Goal: Task Accomplishment & Management: Manage account settings

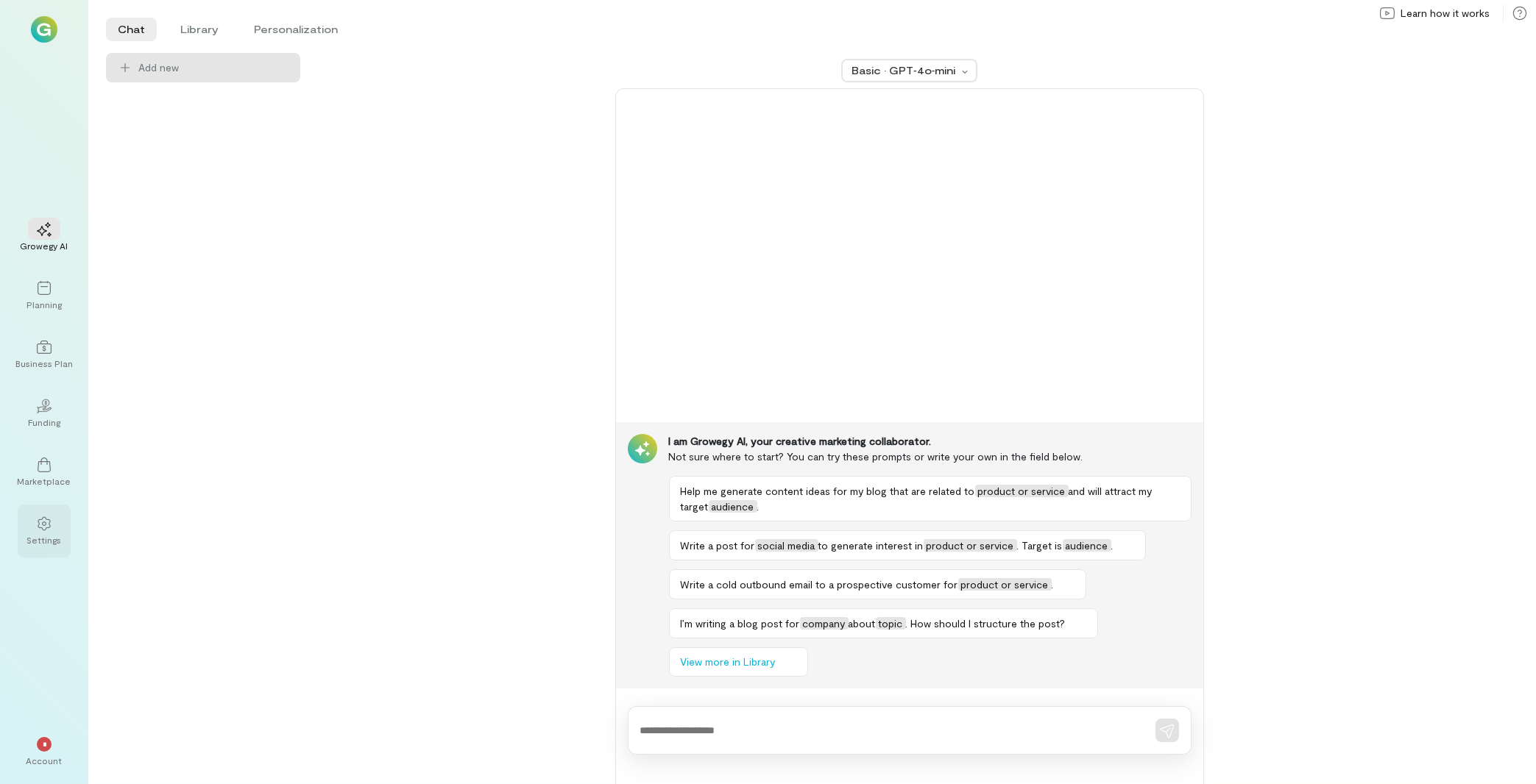
click at [36, 536] on div "Settings" at bounding box center [44, 540] width 35 height 12
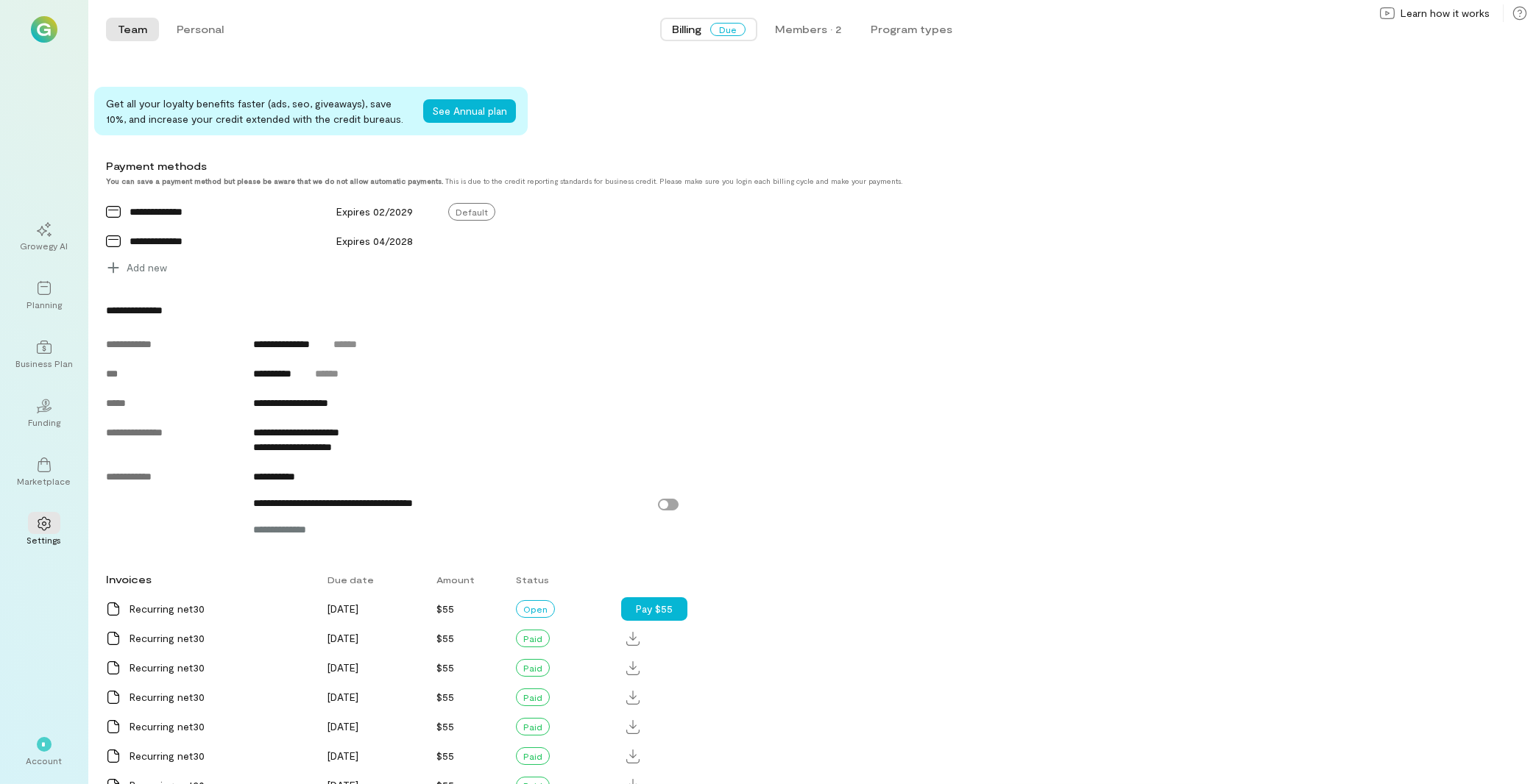
scroll to position [473, 0]
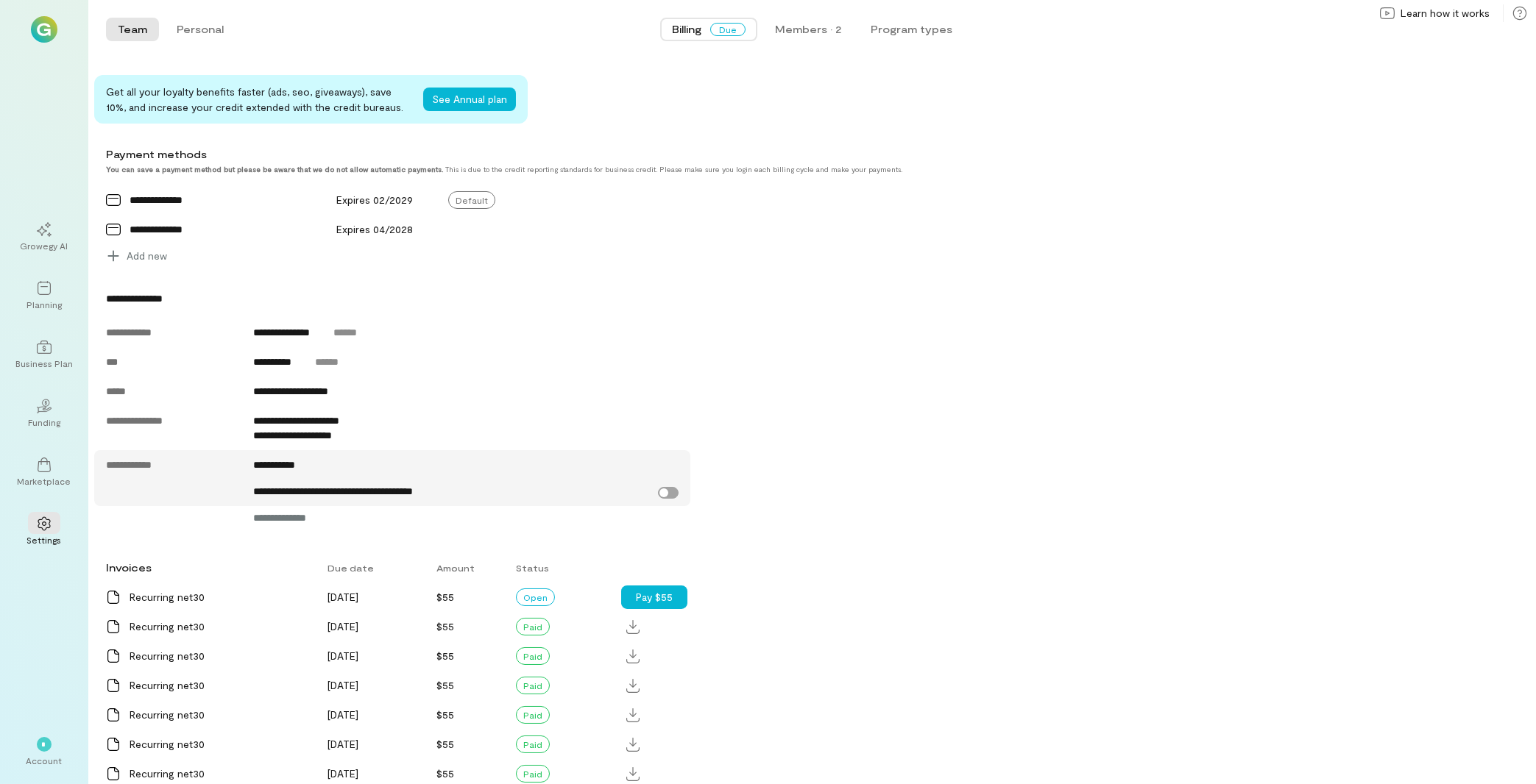
click at [667, 498] on label "**********" at bounding box center [466, 491] width 425 height 14
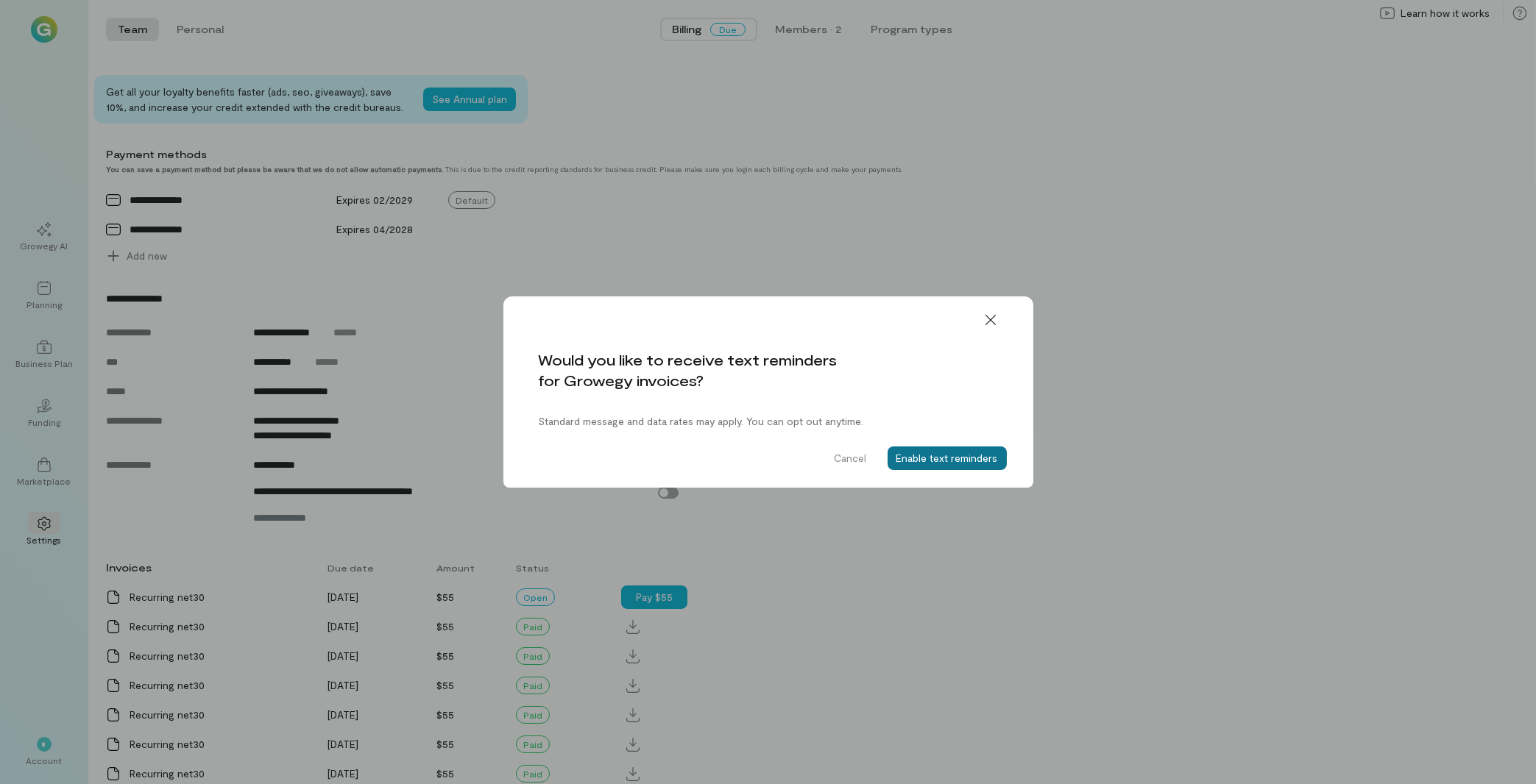
click at [986, 463] on button "Enable text reminders" at bounding box center [947, 458] width 119 height 24
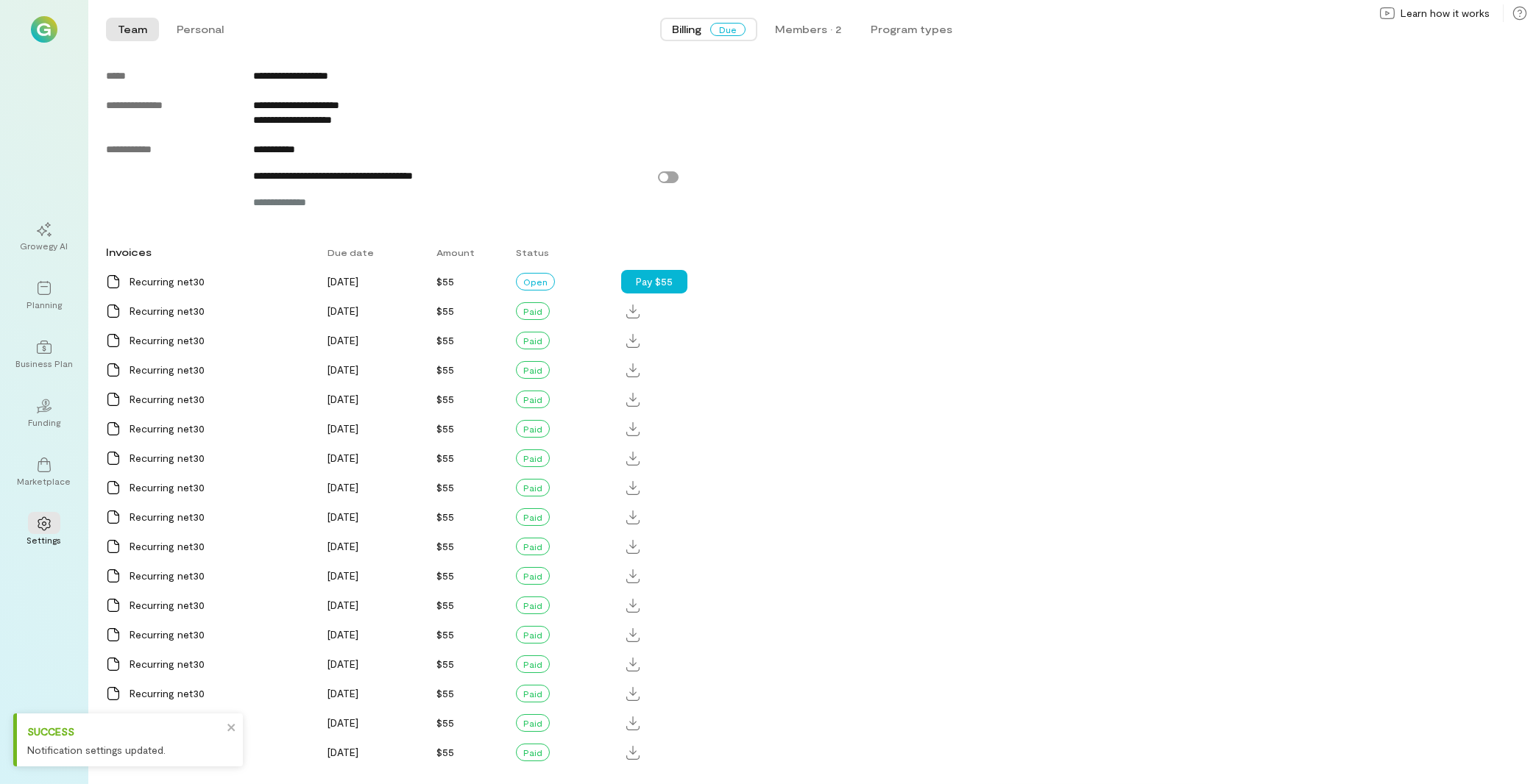
scroll to position [840, 0]
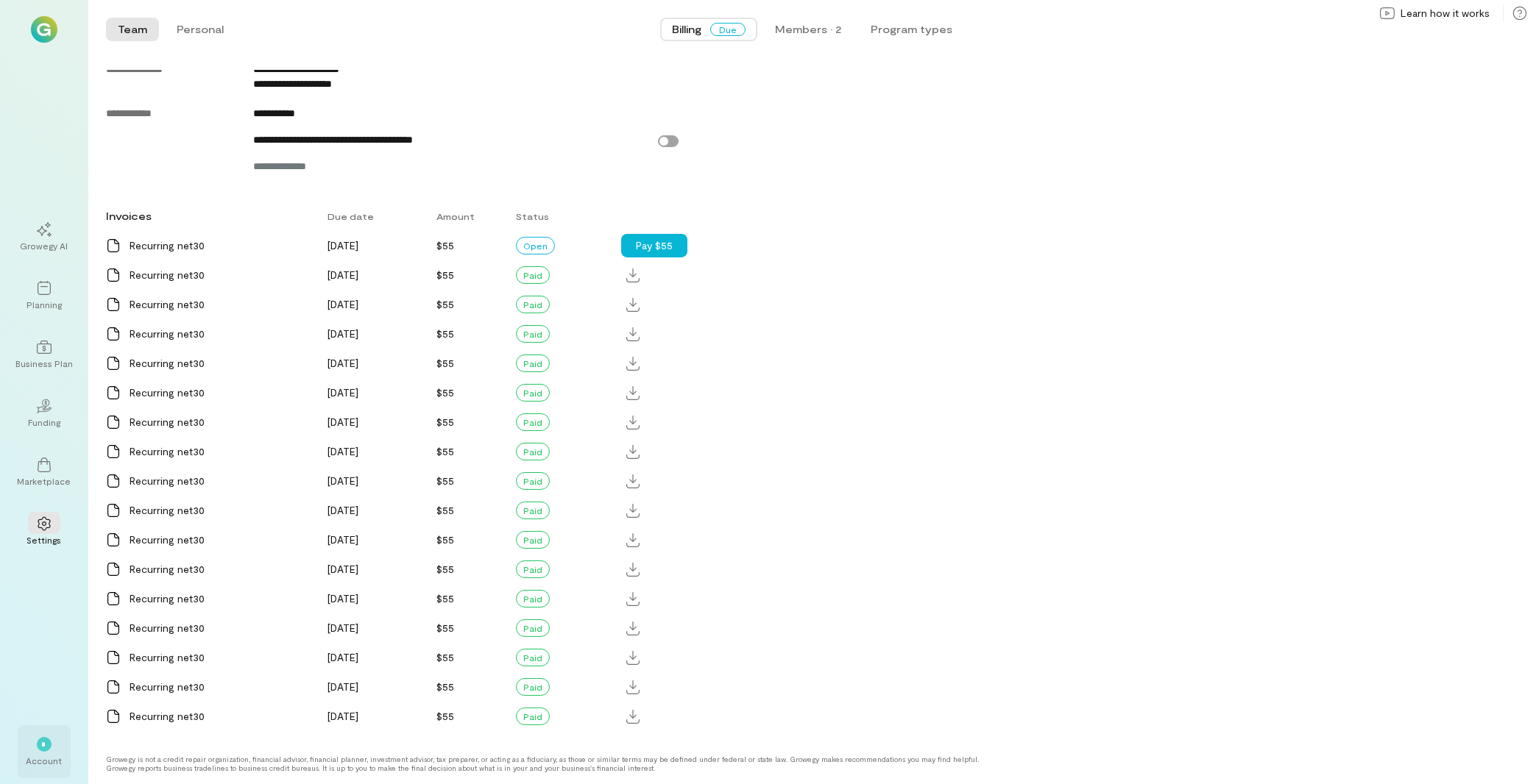
click at [42, 754] on div "*" at bounding box center [44, 743] width 32 height 22
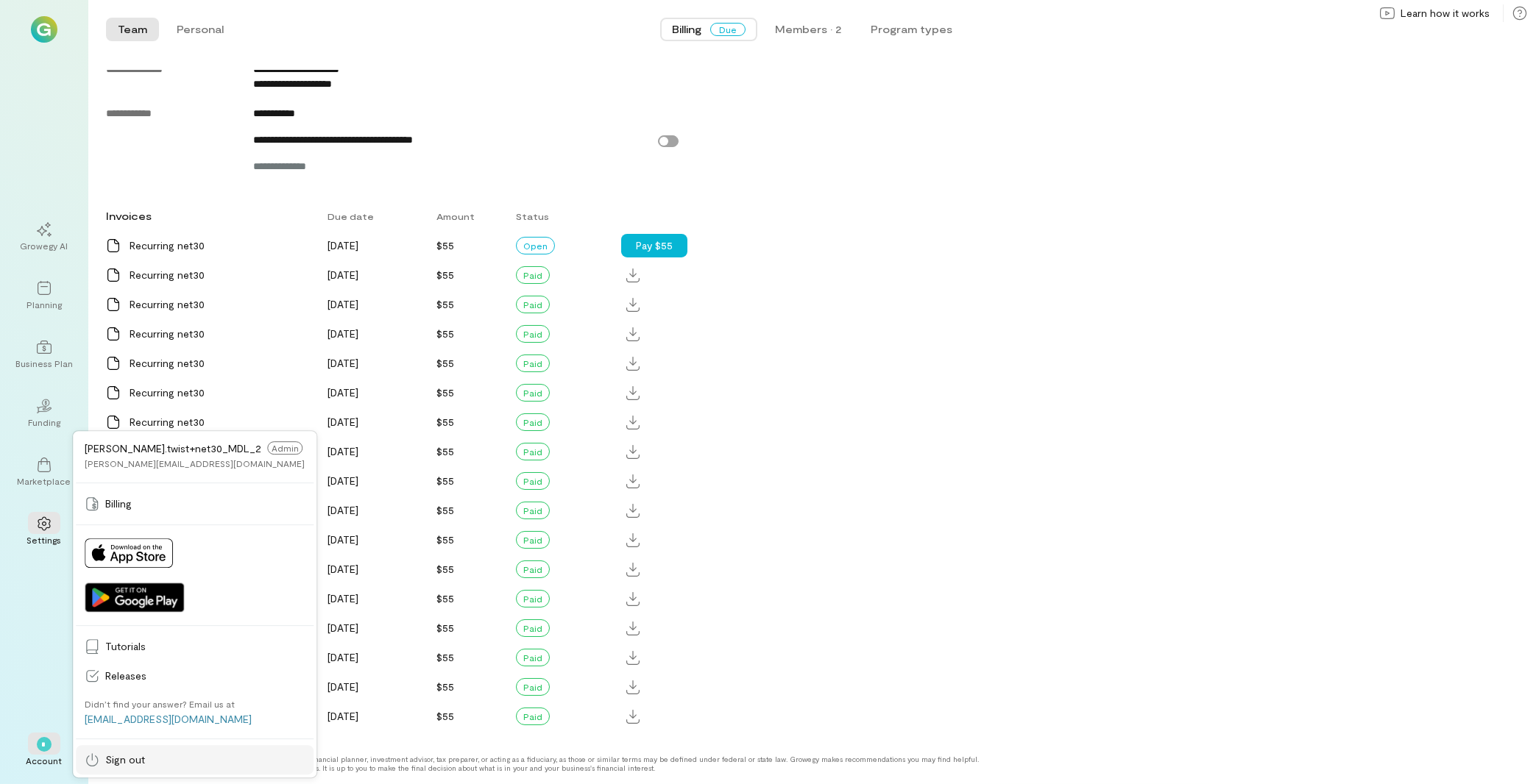
click at [123, 750] on link "Sign out" at bounding box center [194, 760] width 238 height 30
